Goal: Obtain resource: Obtain resource

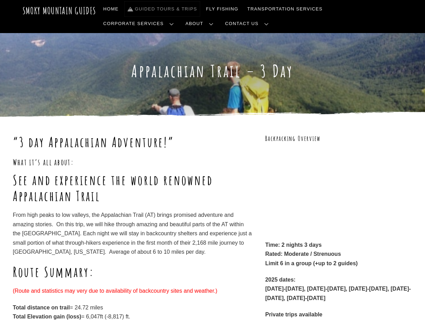
click at [187, 9] on link "Guided Tours & Trips" at bounding box center [162, 9] width 75 height 15
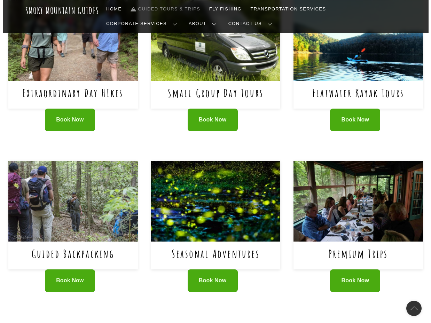
scroll to position [348, 0]
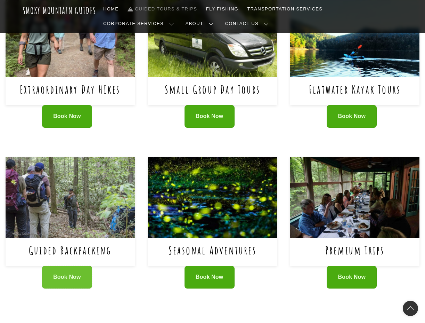
click at [56, 282] on link "Book Now" at bounding box center [67, 277] width 50 height 23
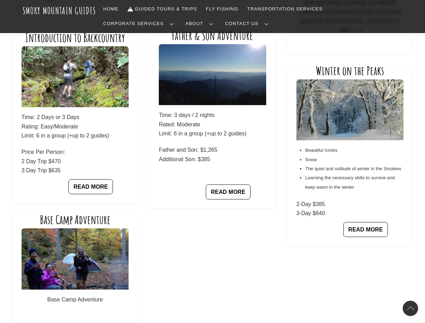
scroll to position [661, 0]
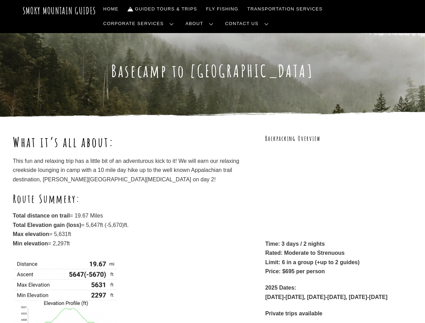
click at [118, 177] on p "This fun and relaxing trip has a little bit of an adventurous kick to it! We wi…" at bounding box center [133, 170] width 240 height 27
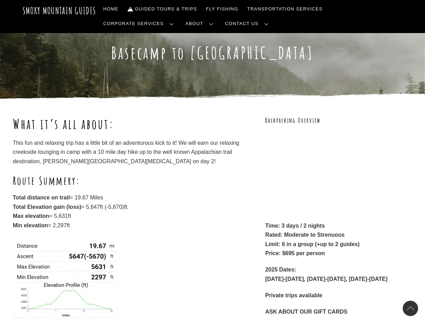
scroll to position [104, 0]
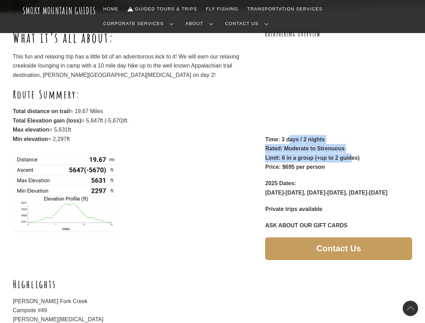
drag, startPoint x: 288, startPoint y: 137, endPoint x: 352, endPoint y: 165, distance: 68.9
click at [354, 162] on p "Time: 3 days / 2 nights Rated: Moderate to Strenuous Limit: 6 in a group (+up t…" at bounding box center [338, 153] width 147 height 37
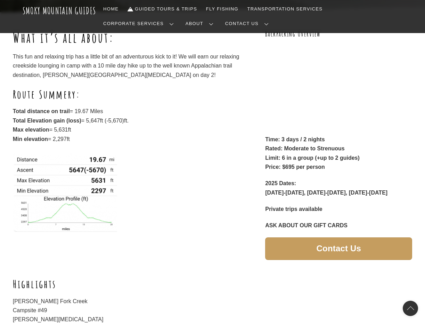
click at [350, 166] on p "Time: 3 days / 2 nights Rated: Moderate to Strenuous Limit: 6 in a group (+up t…" at bounding box center [338, 153] width 147 height 37
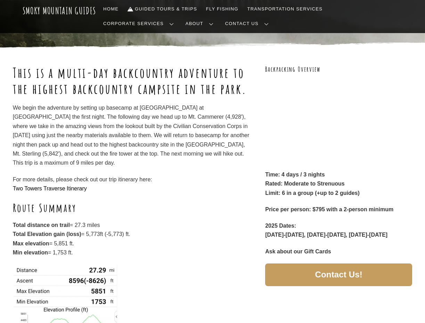
scroll to position [70, 0]
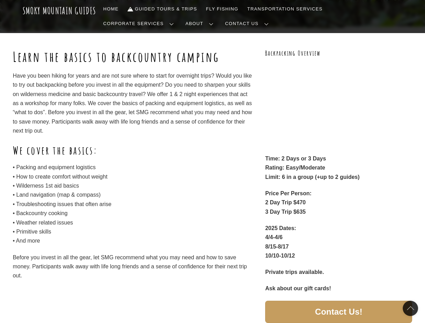
scroll to position [70, 0]
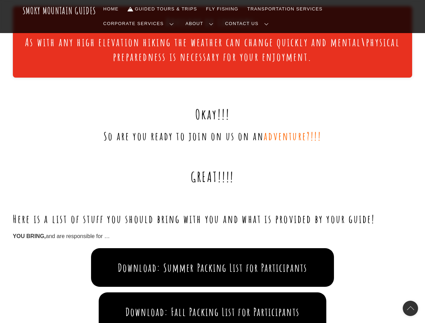
scroll to position [556, 0]
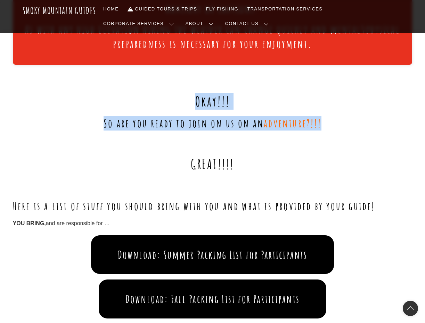
drag, startPoint x: 169, startPoint y: 97, endPoint x: 337, endPoint y: 117, distance: 169.5
click at [337, 117] on div "Okay!!! So are you ready to join on us on an adventure?!!! GREAT!!!! Here is a …" at bounding box center [213, 293] width 400 height 441
click at [336, 125] on h2 "So are you ready to join on us on an adventure?!!!" at bounding box center [213, 123] width 400 height 15
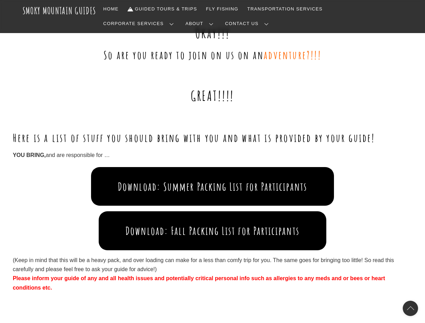
scroll to position [626, 0]
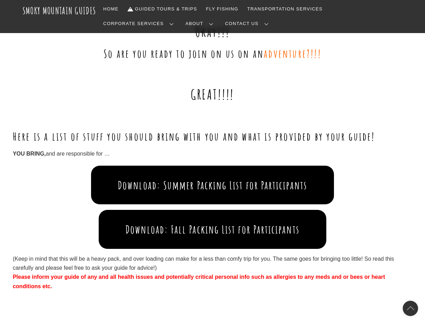
drag, startPoint x: 197, startPoint y: 92, endPoint x: 405, endPoint y: 149, distance: 215.3
click at [405, 149] on div "Okay!!! So are you ready to join on us on an adventure?!!! GREAT!!!! Here is a …" at bounding box center [213, 223] width 400 height 441
click at [385, 158] on p "YOU BRING, and are responsible for …" at bounding box center [213, 153] width 400 height 9
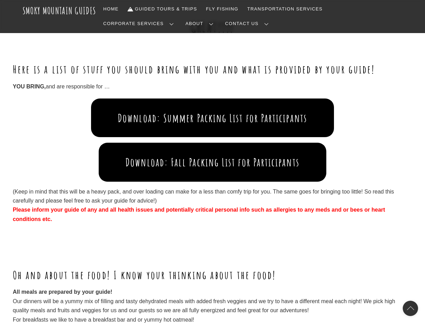
scroll to position [696, 0]
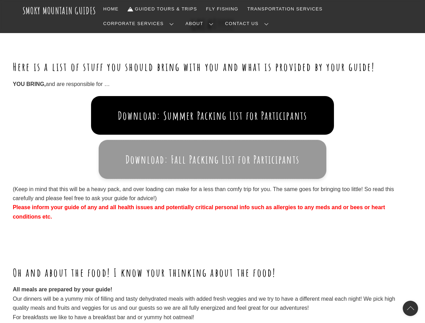
click at [239, 157] on button "Download: Fall Packing List for Participants" at bounding box center [212, 159] width 227 height 39
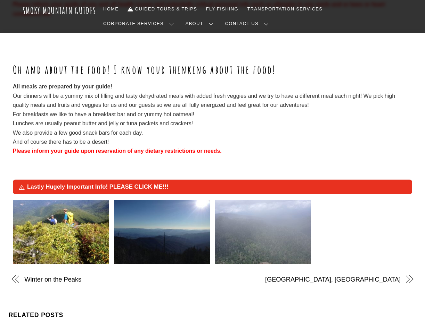
scroll to position [904, 0]
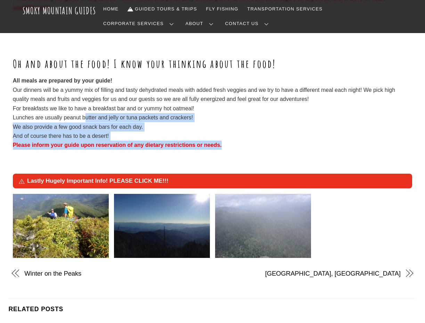
drag, startPoint x: 195, startPoint y: 137, endPoint x: 81, endPoint y: 107, distance: 118.0
click at [81, 110] on p "All meals are prepared by your guide! Our dinners will be a yummy mix of fillin…" at bounding box center [213, 112] width 400 height 73
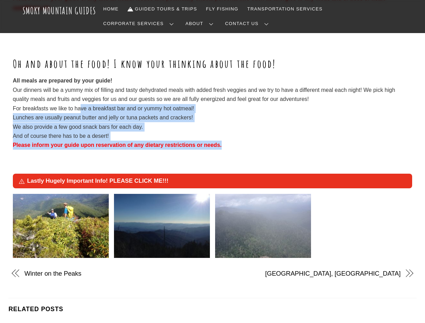
click at [256, 126] on p "All meals are prepared by your guide! Our dinners will be a yummy mix of fillin…" at bounding box center [213, 112] width 400 height 73
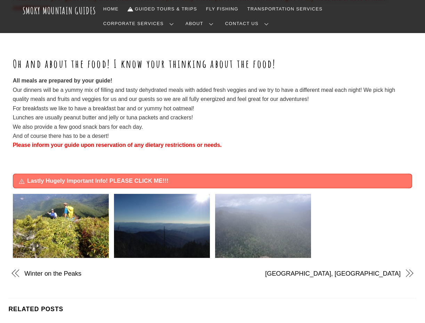
click at [135, 179] on span "Lastly Hugely Important Info! PLEASE CLICK ME!!!" at bounding box center [216, 181] width 379 height 8
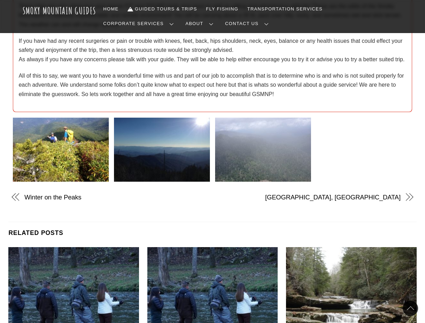
scroll to position [1078, 0]
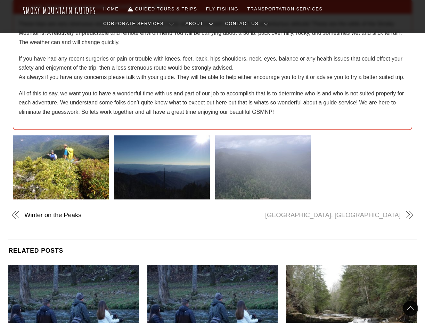
click at [396, 216] on link "[GEOGRAPHIC_DATA], [GEOGRAPHIC_DATA]" at bounding box center [313, 214] width 176 height 9
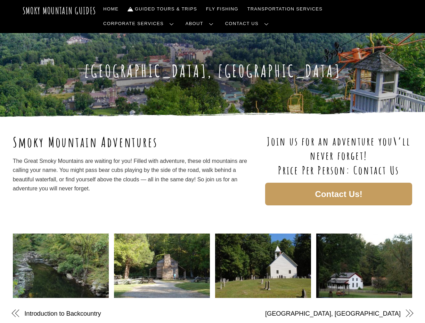
drag, startPoint x: 169, startPoint y: 143, endPoint x: 173, endPoint y: 139, distance: 5.7
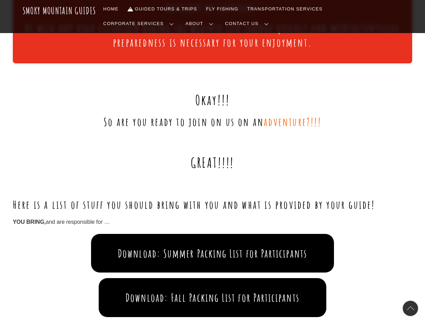
scroll to position [626, 0]
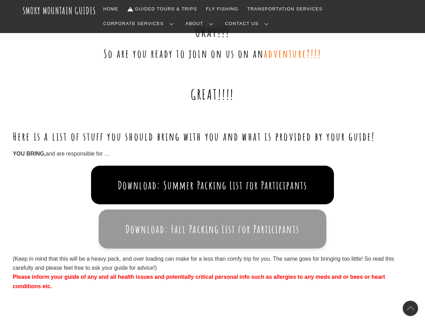
click at [208, 232] on button "Download: Fall Packing List for Participants" at bounding box center [212, 228] width 227 height 39
